Goal: Information Seeking & Learning: Learn about a topic

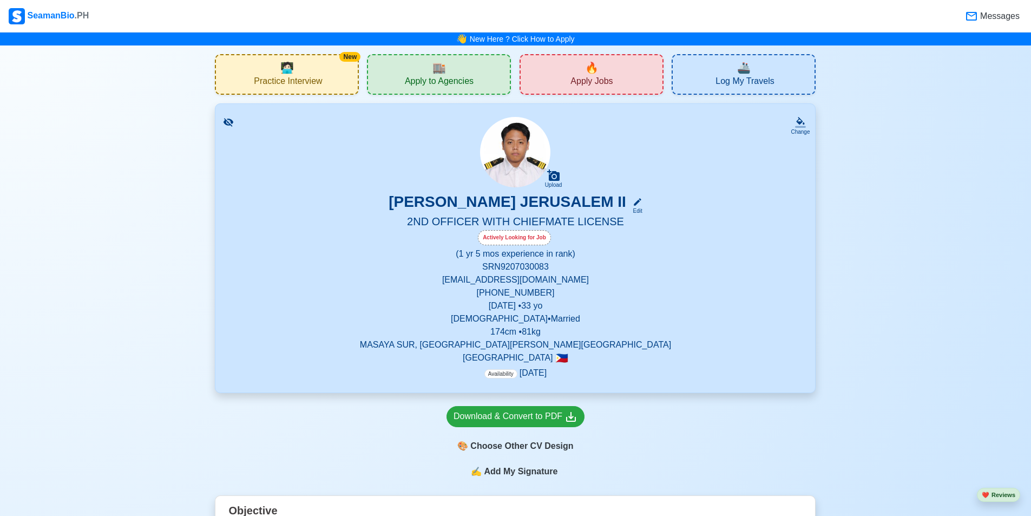
click at [321, 76] on span "Practice Interview" at bounding box center [288, 83] width 68 height 14
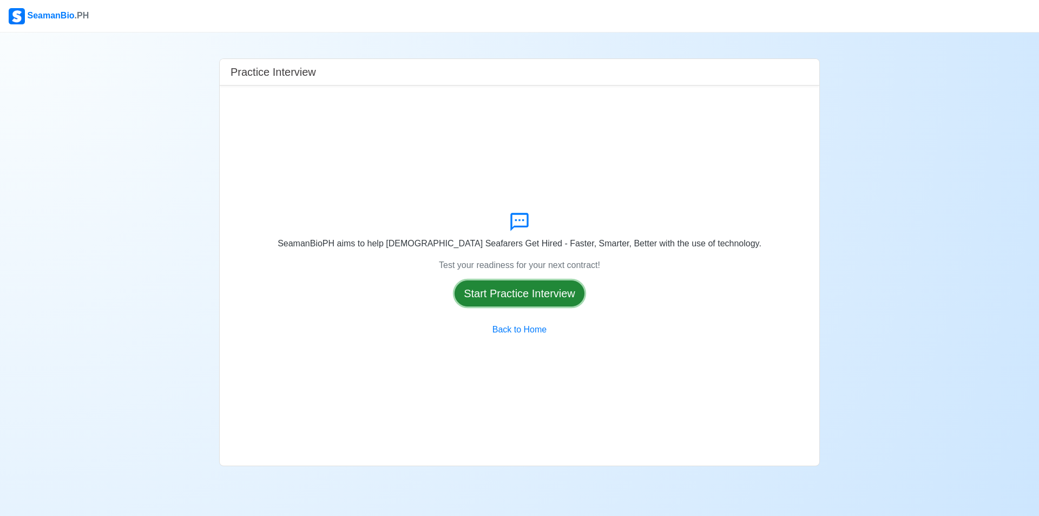
click at [537, 290] on button "Start Practice Interview" at bounding box center [520, 293] width 130 height 26
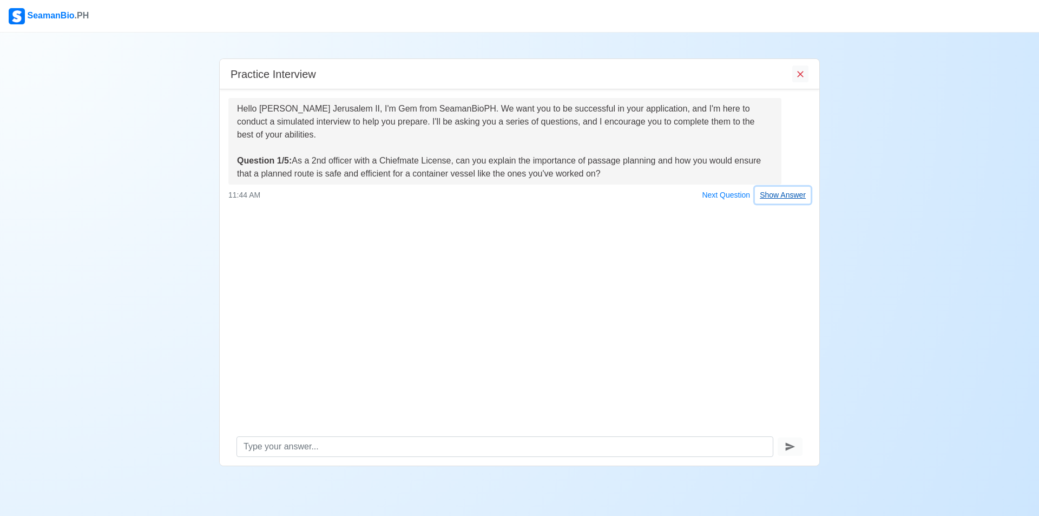
click at [784, 198] on button "Show Answer" at bounding box center [783, 195] width 56 height 17
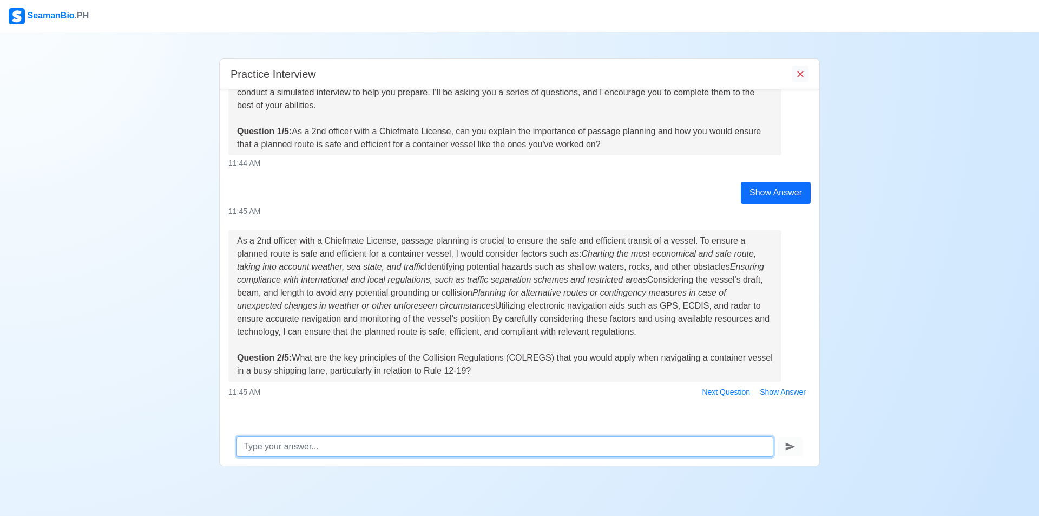
scroll to position [37, 0]
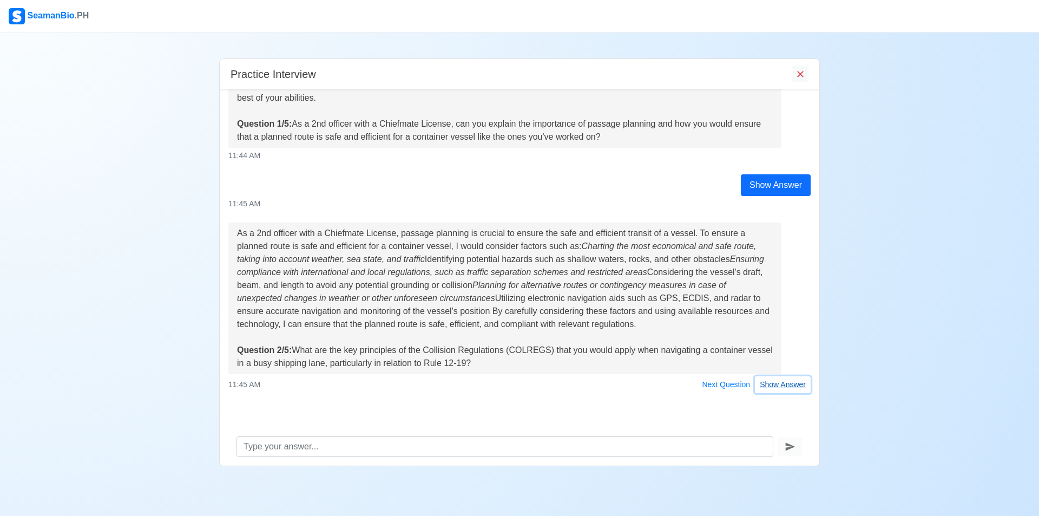
click at [776, 390] on button "Show Answer" at bounding box center [783, 384] width 56 height 17
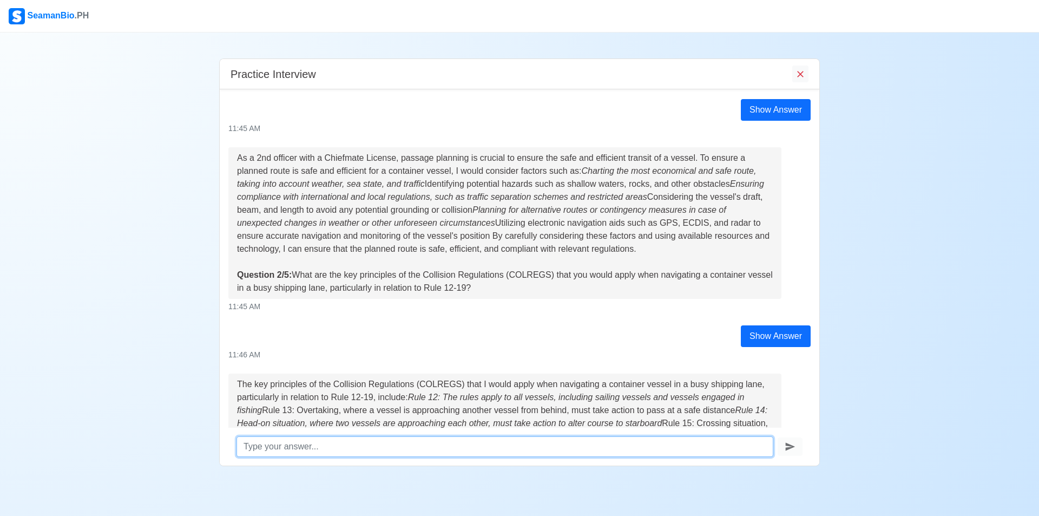
scroll to position [294, 0]
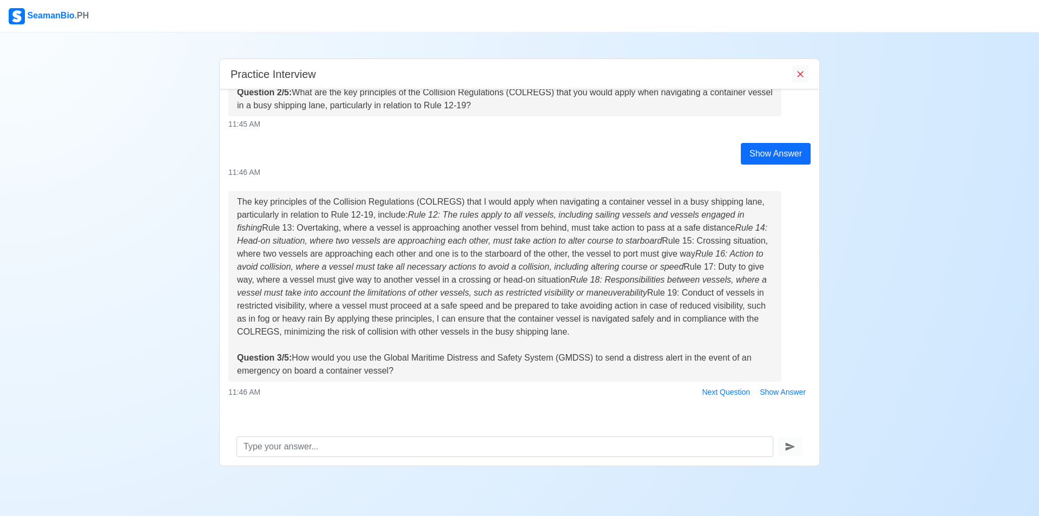
click at [151, 431] on div "Practice Interview Hello [PERSON_NAME] Jerusalem II, I'm Gem from SeamanBioPH. …" at bounding box center [519, 248] width 1039 height 433
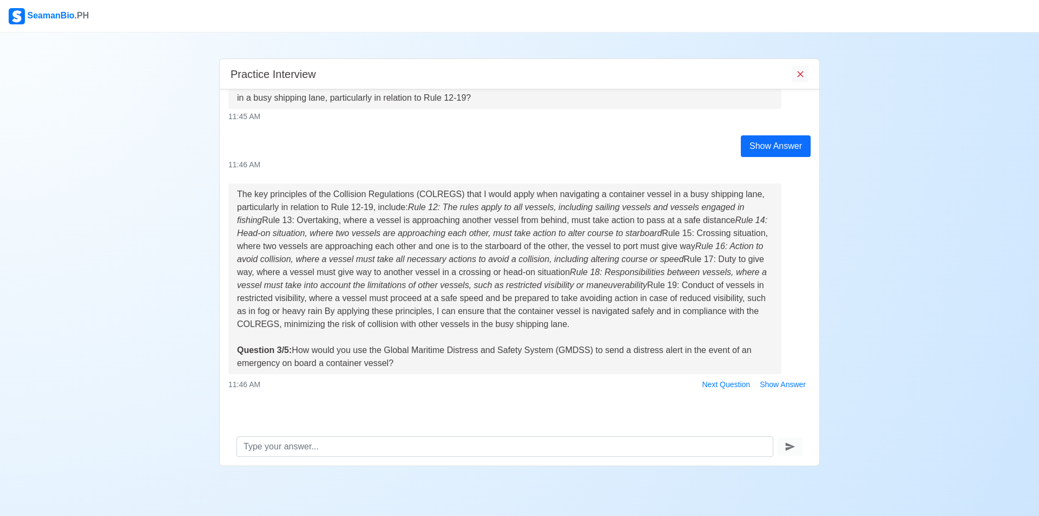
click at [907, 373] on div "Practice Interview Hello [PERSON_NAME] Jerusalem II, I'm Gem from SeamanBioPH. …" at bounding box center [519, 248] width 1039 height 433
click at [771, 387] on button "Show Answer" at bounding box center [783, 384] width 56 height 17
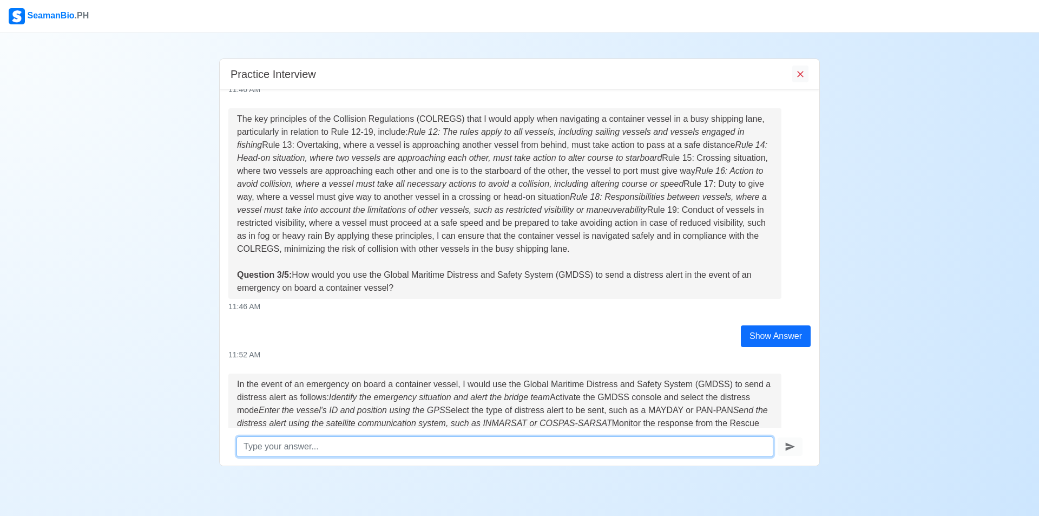
scroll to position [529, 0]
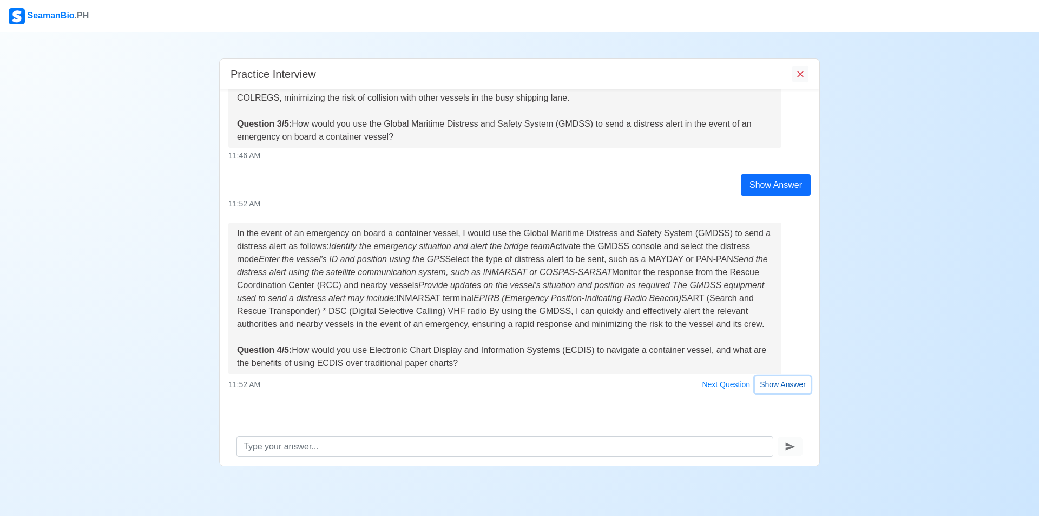
click at [776, 391] on button "Show Answer" at bounding box center [783, 384] width 56 height 17
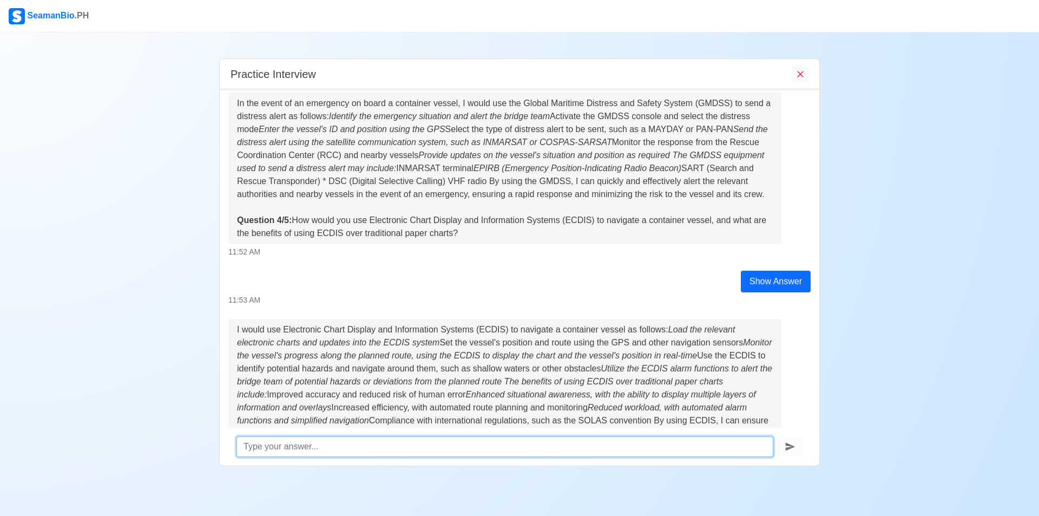
scroll to position [768, 0]
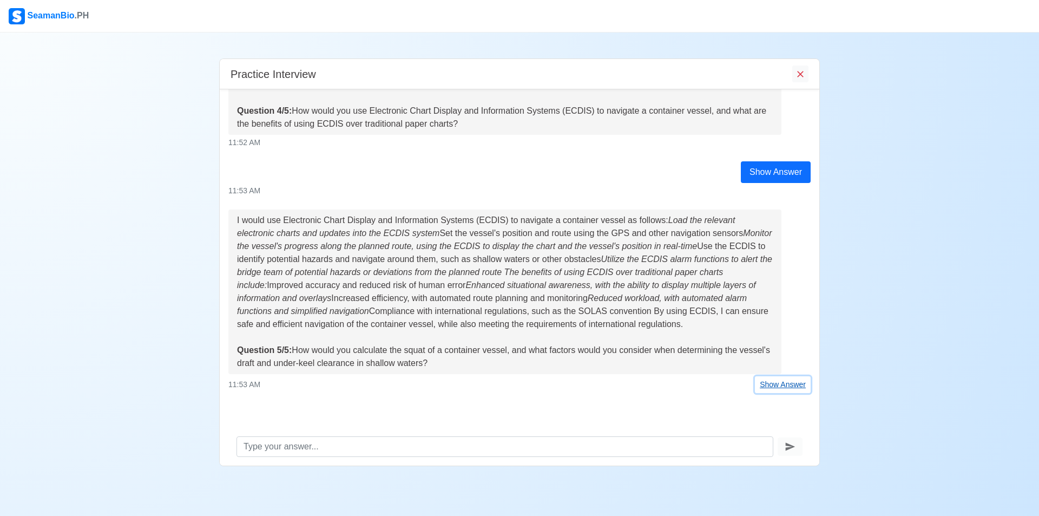
click at [774, 385] on button "Show Answer" at bounding box center [783, 384] width 56 height 17
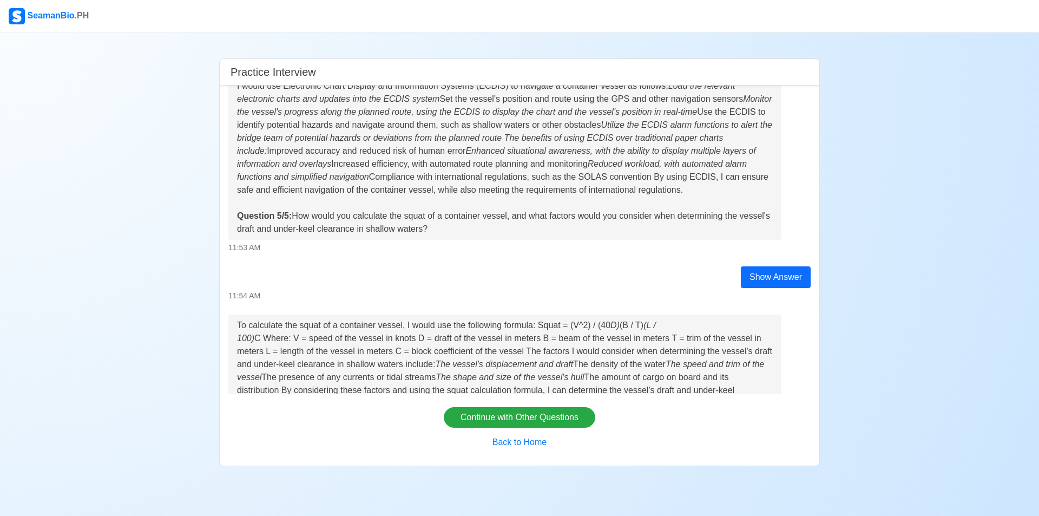
scroll to position [1023, 0]
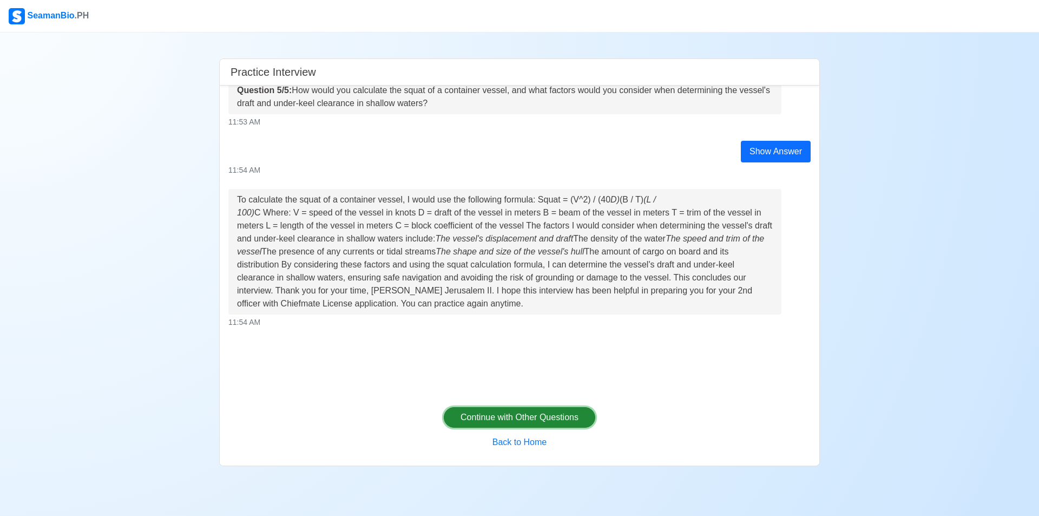
click at [516, 415] on button "Continue with Other Questions" at bounding box center [520, 417] width 152 height 21
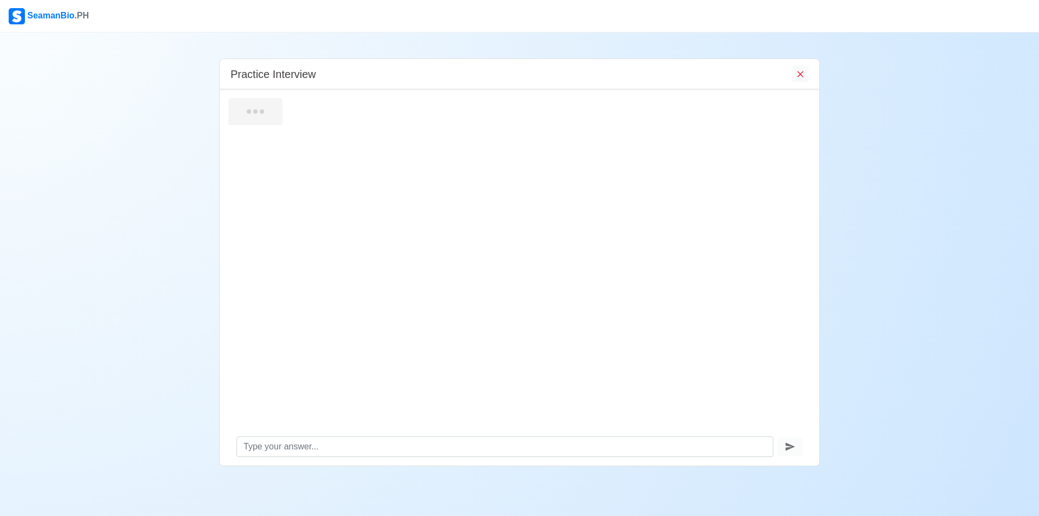
scroll to position [0, 0]
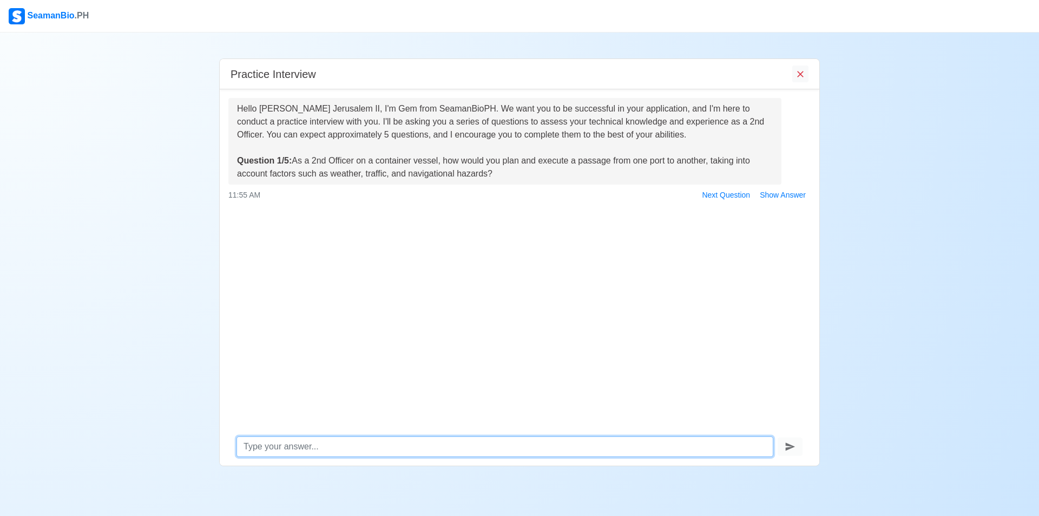
click at [513, 439] on textarea at bounding box center [505, 446] width 537 height 21
type textarea "make sure charts are updated"
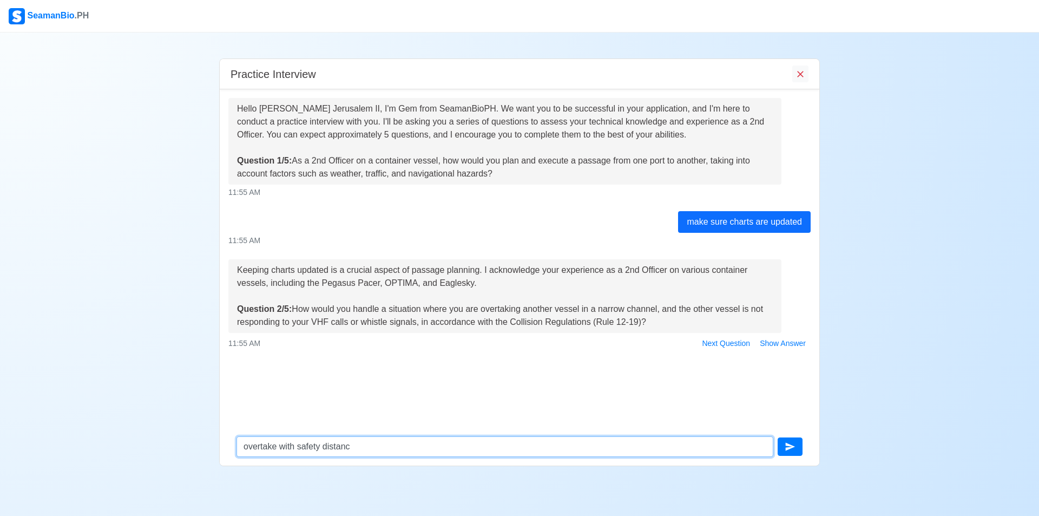
type textarea "overtake with safety distance"
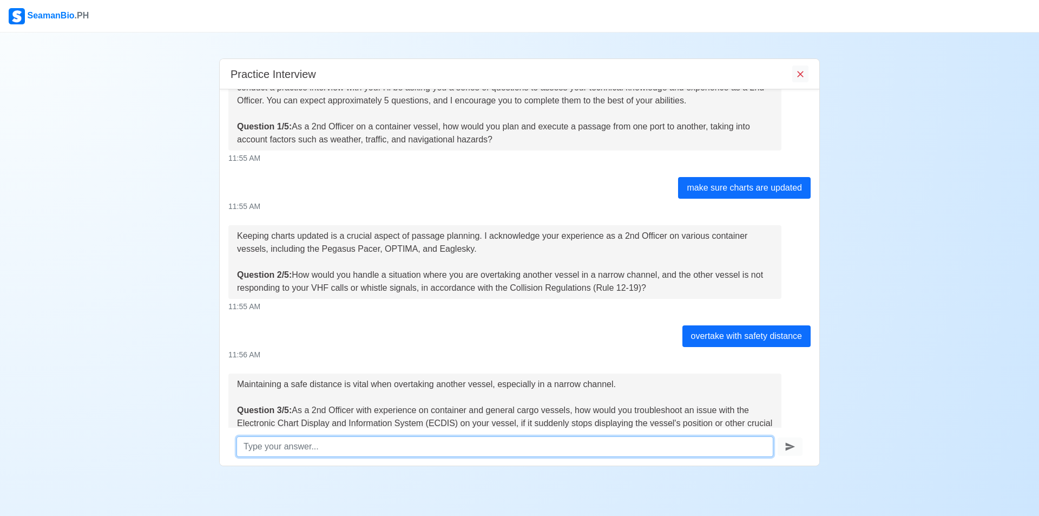
scroll to position [100, 0]
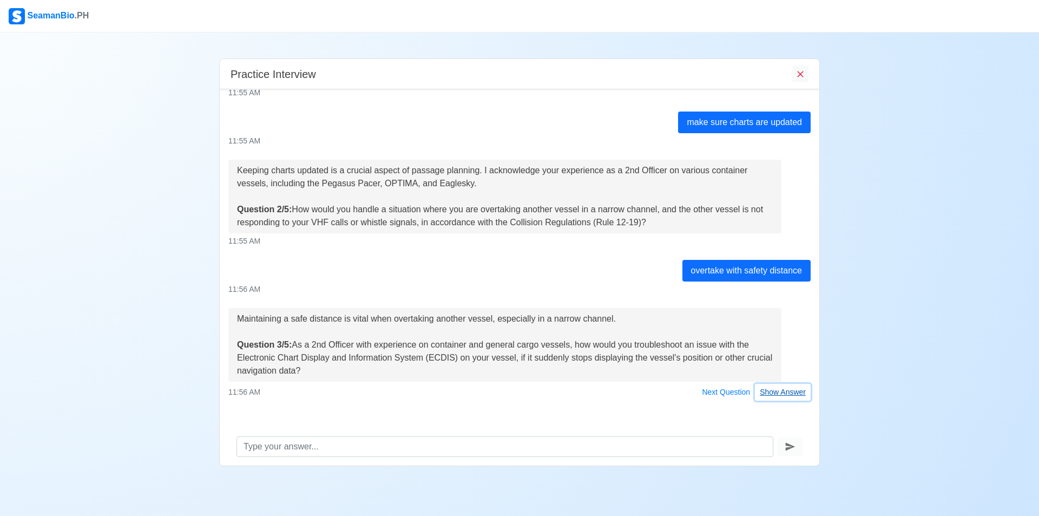
click at [766, 392] on button "Show Answer" at bounding box center [783, 392] width 56 height 17
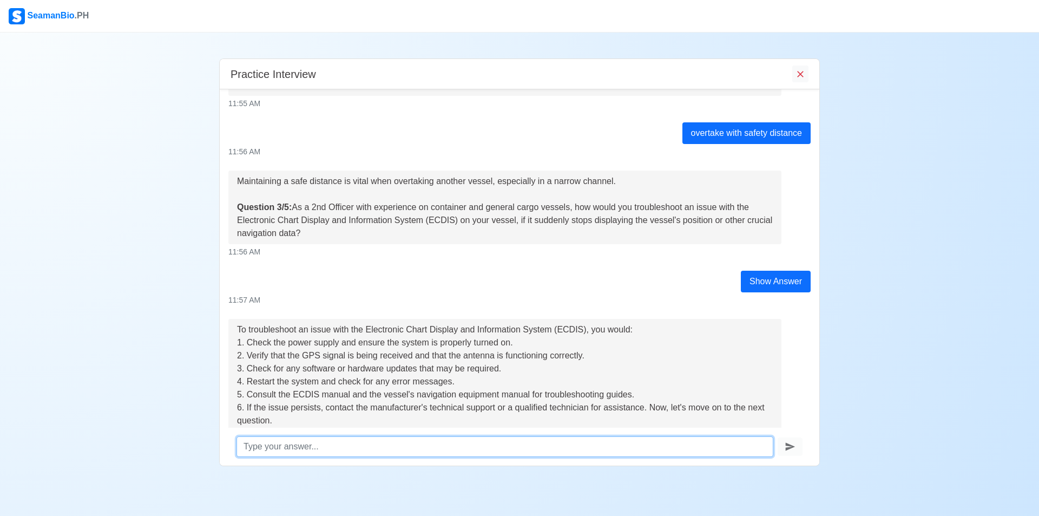
scroll to position [334, 0]
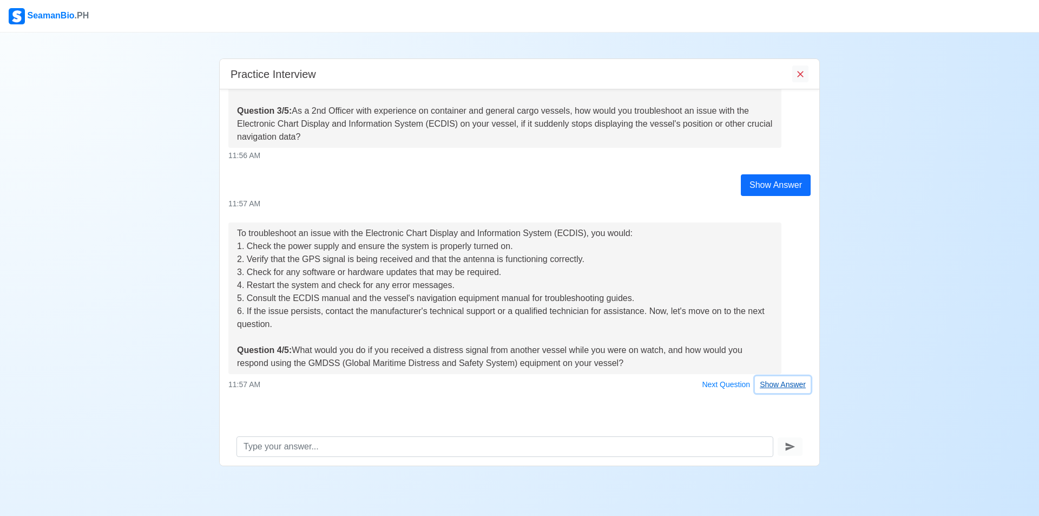
click at [785, 387] on button "Show Answer" at bounding box center [783, 384] width 56 height 17
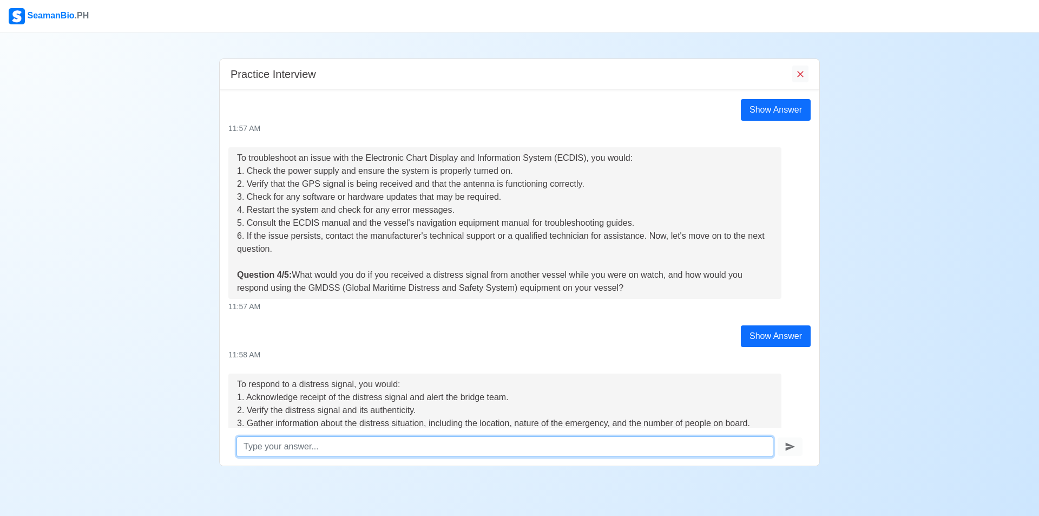
scroll to position [552, 0]
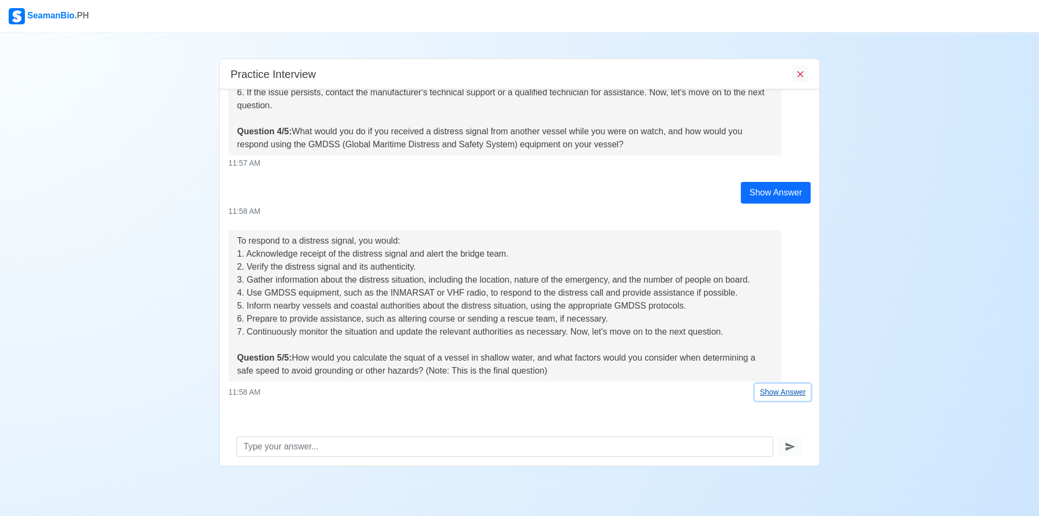
click at [787, 394] on button "Show Answer" at bounding box center [783, 392] width 56 height 17
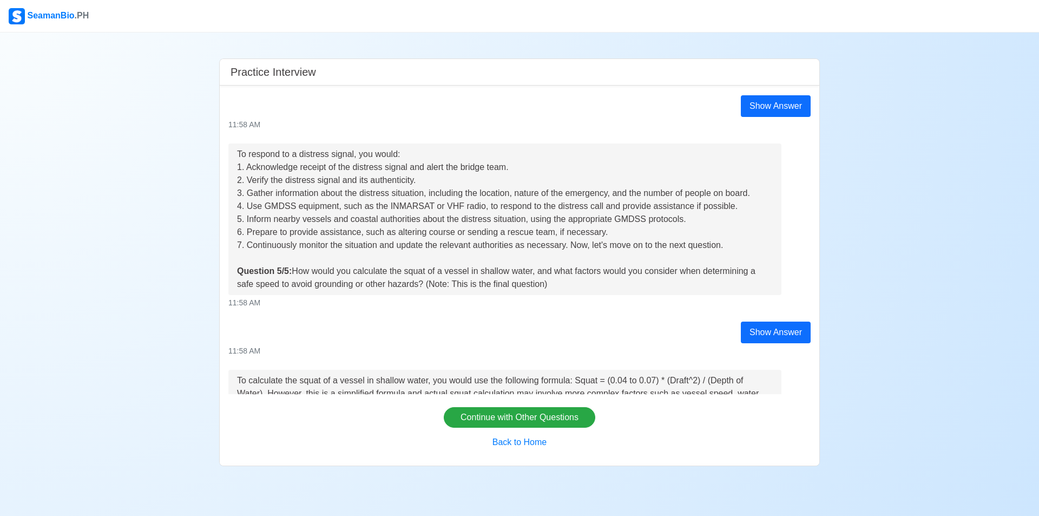
scroll to position [842, 0]
